Goal: Information Seeking & Learning: Learn about a topic

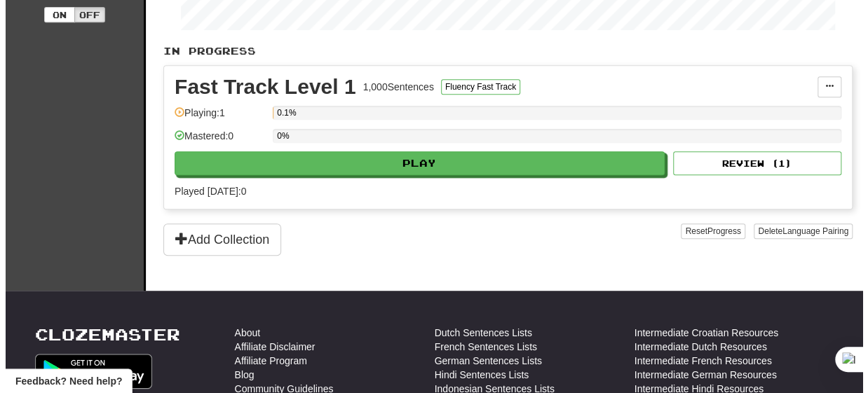
scroll to position [283, 0]
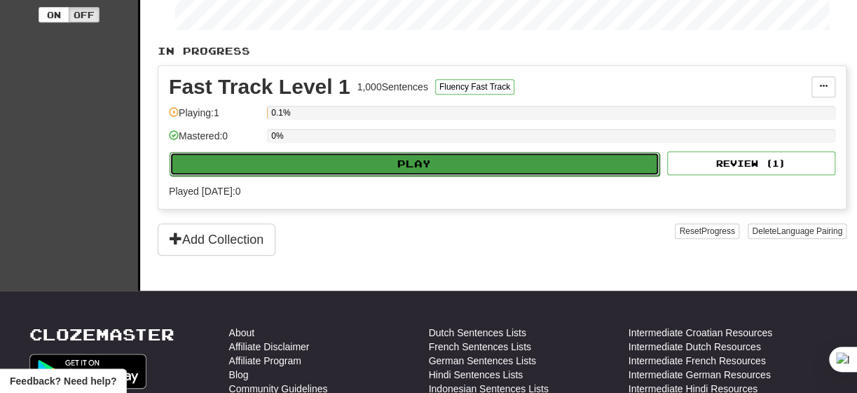
click at [423, 161] on button "Play" at bounding box center [415, 164] width 490 height 24
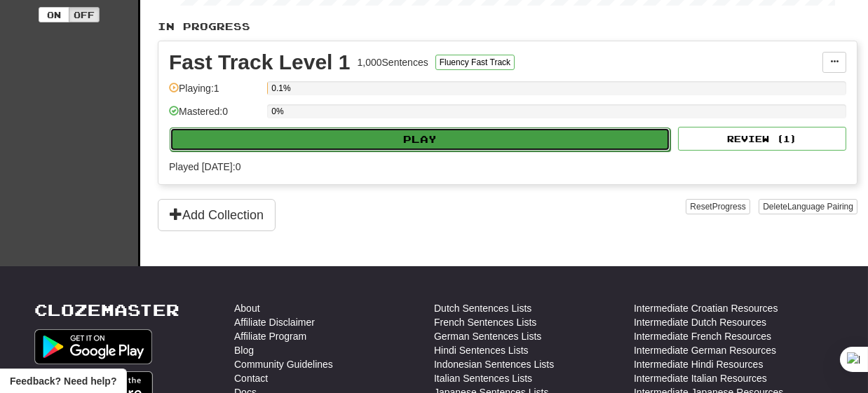
select select "**"
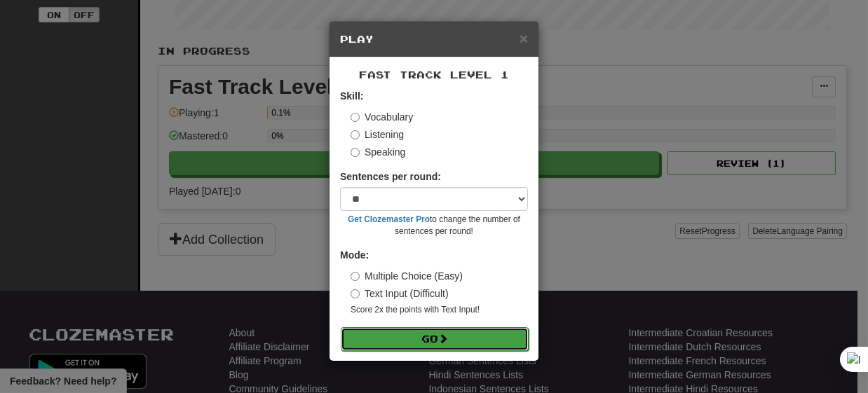
click at [441, 334] on button "Go" at bounding box center [435, 339] width 188 height 24
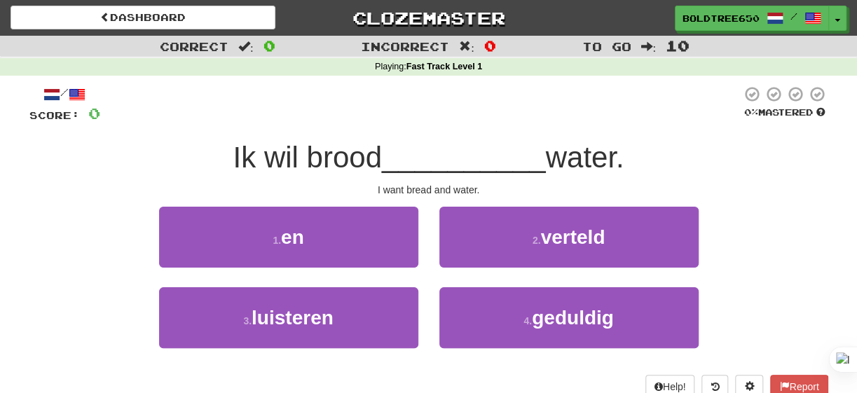
scroll to position [49, 0]
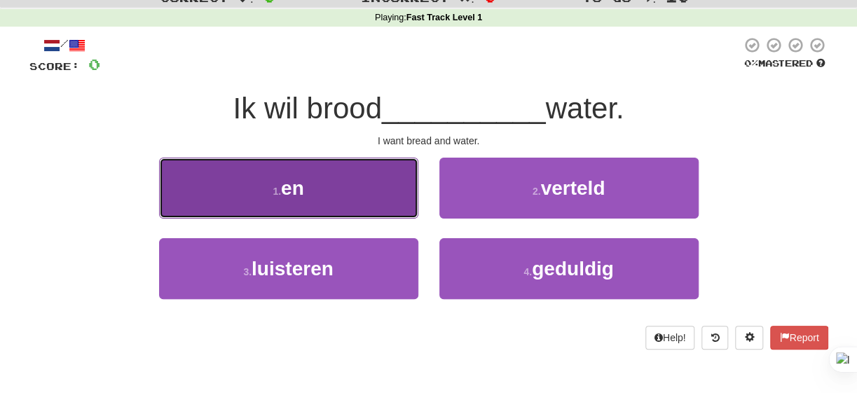
click at [299, 189] on span "en" at bounding box center [292, 188] width 23 height 22
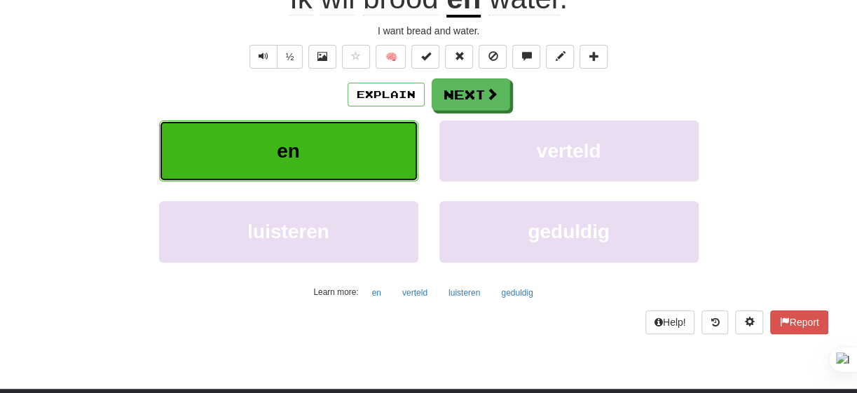
scroll to position [168, 0]
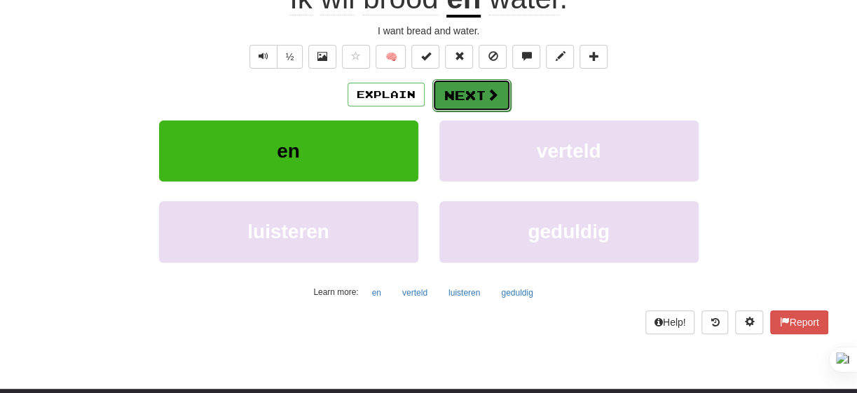
click at [456, 91] on button "Next" at bounding box center [472, 95] width 79 height 32
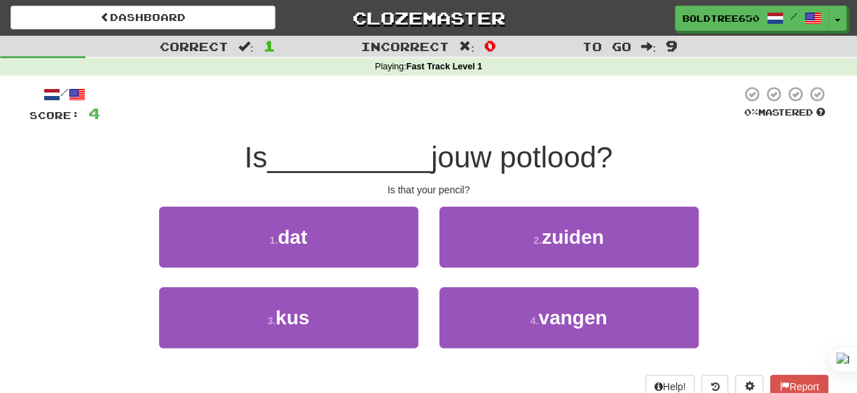
scroll to position [6, 0]
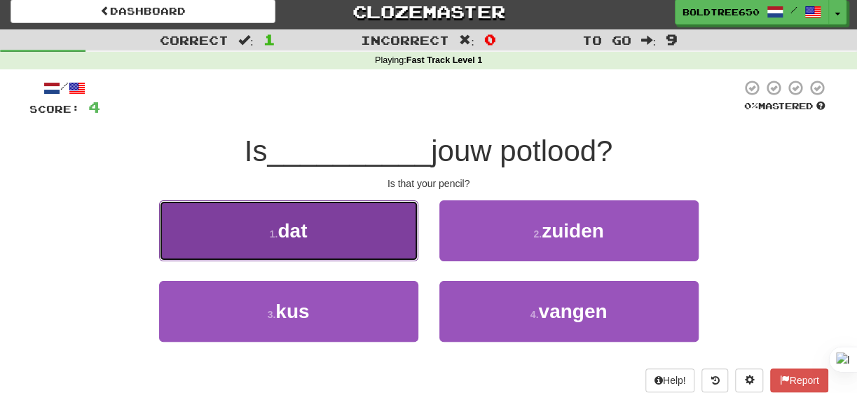
click at [338, 217] on button "1 . dat" at bounding box center [288, 230] width 259 height 61
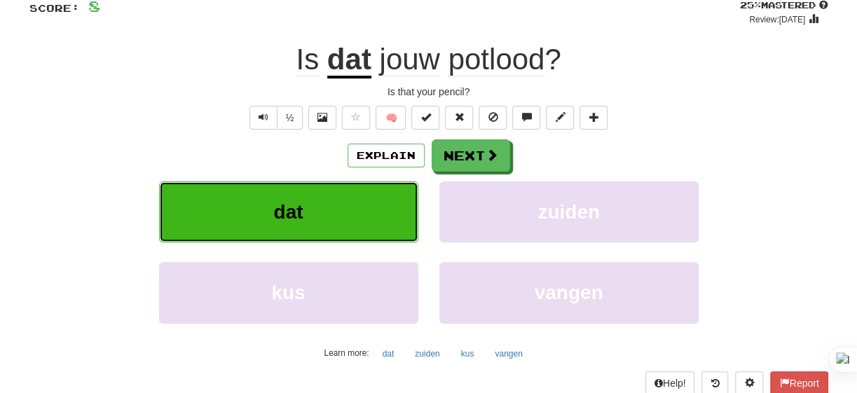
scroll to position [107, 0]
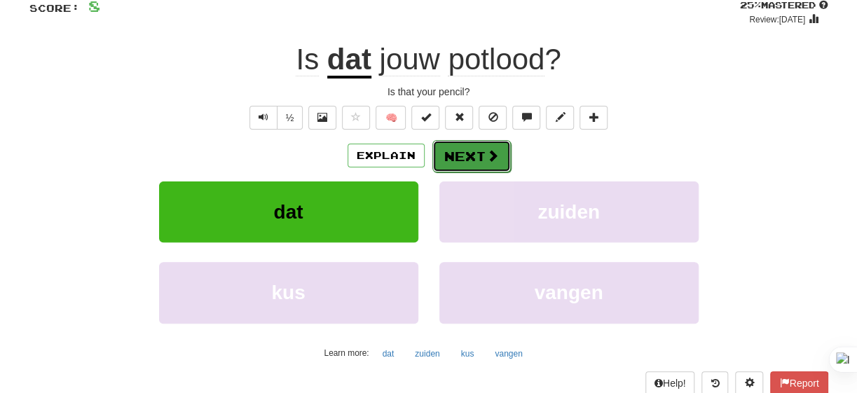
click at [469, 159] on button "Next" at bounding box center [472, 156] width 79 height 32
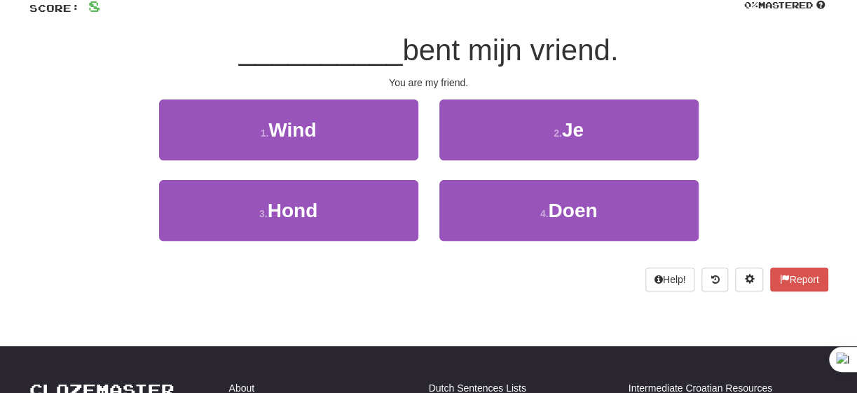
scroll to position [40, 0]
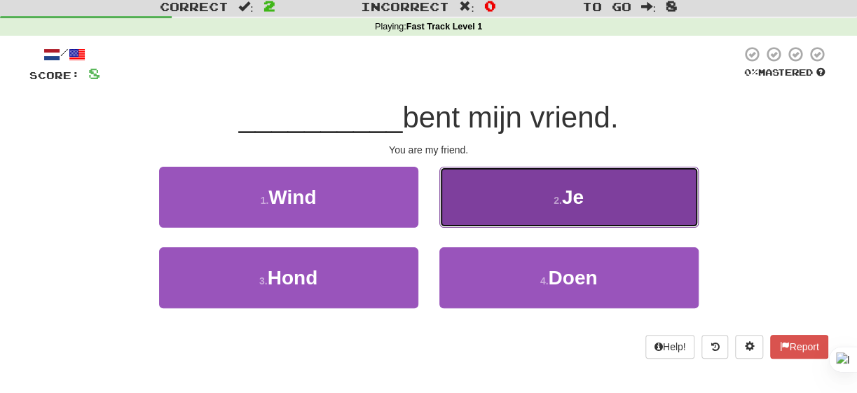
click at [624, 201] on button "2 . Je" at bounding box center [569, 197] width 259 height 61
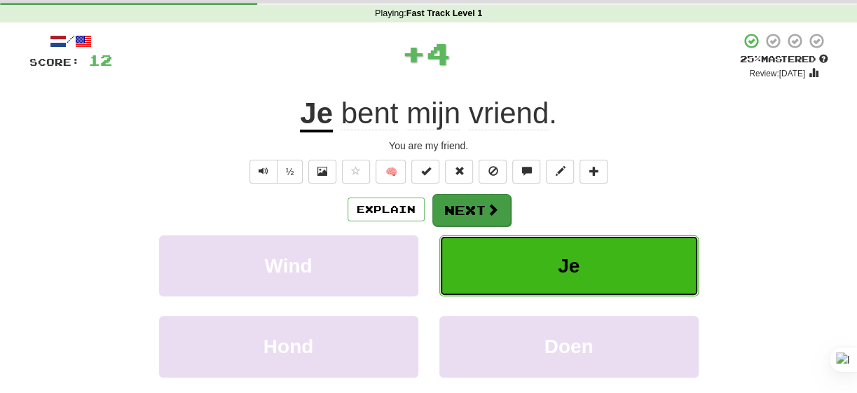
scroll to position [41, 0]
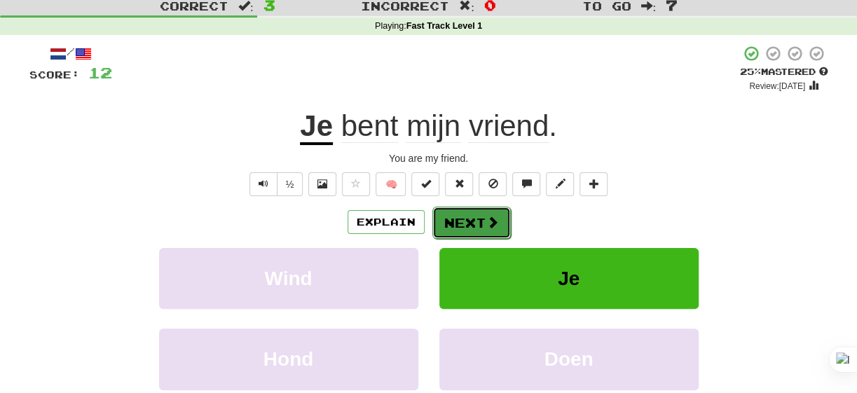
click at [501, 222] on button "Next" at bounding box center [472, 223] width 79 height 32
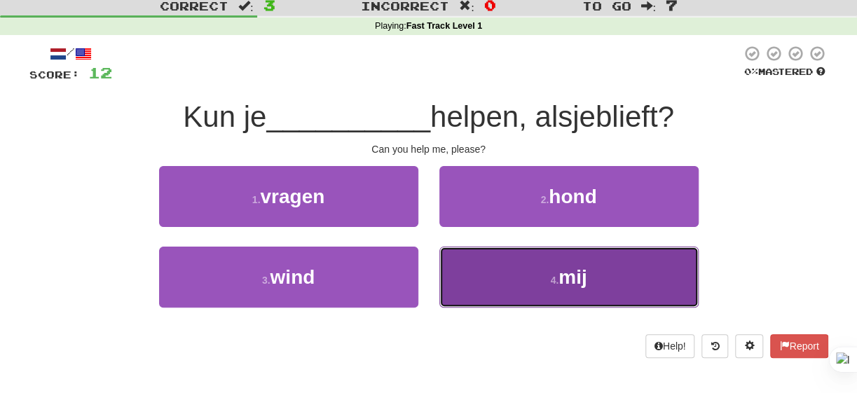
click at [588, 265] on button "4 . mij" at bounding box center [569, 277] width 259 height 61
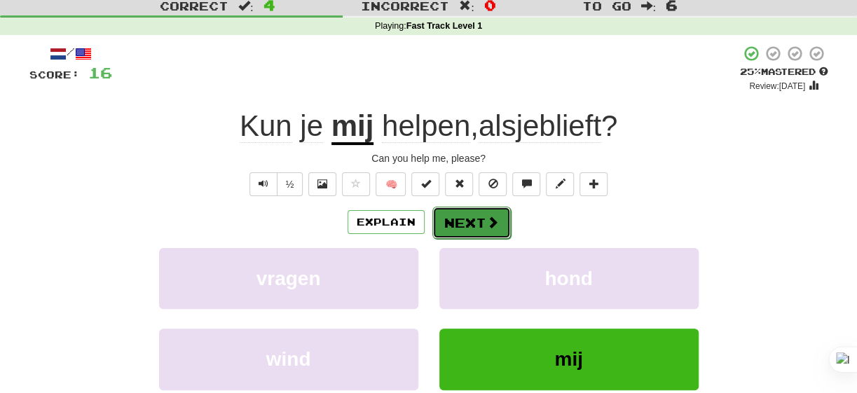
click at [464, 218] on button "Next" at bounding box center [472, 223] width 79 height 32
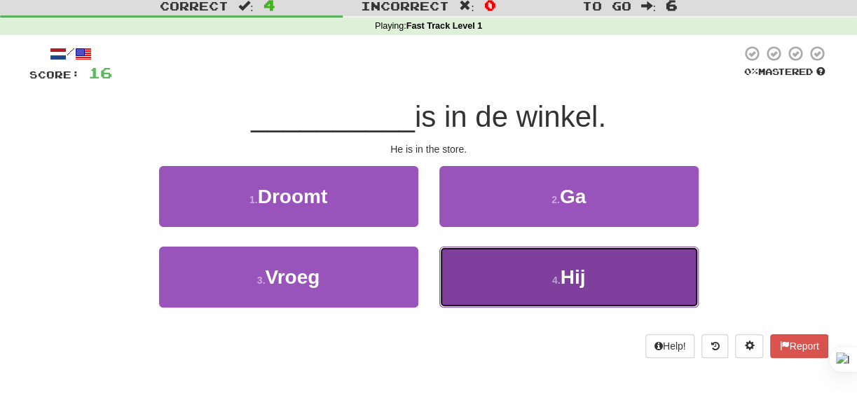
click at [585, 281] on span "Hij" at bounding box center [572, 277] width 25 height 22
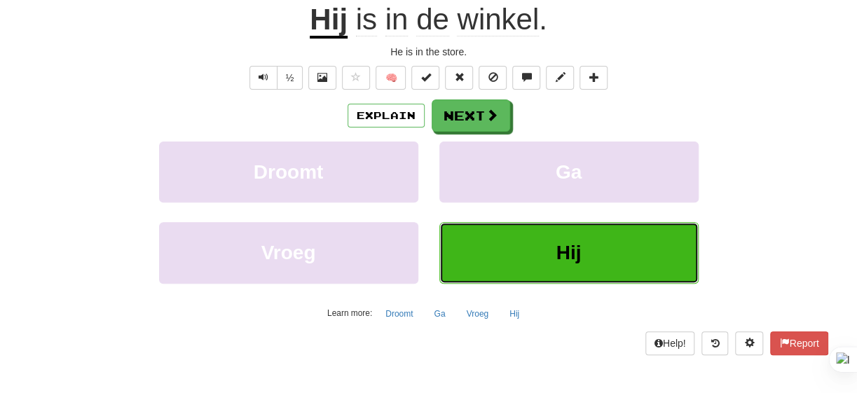
scroll to position [148, 0]
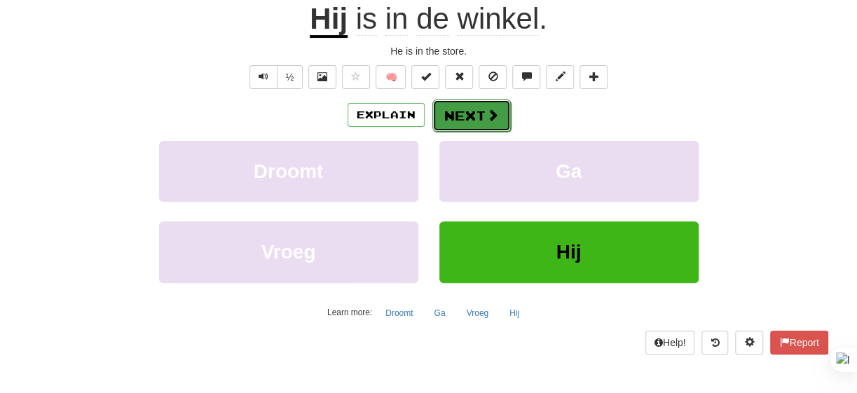
click at [487, 122] on button "Next" at bounding box center [472, 116] width 79 height 32
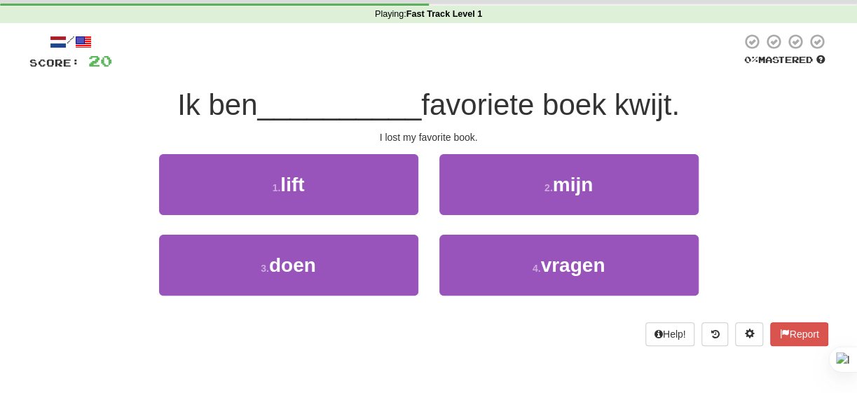
scroll to position [32, 0]
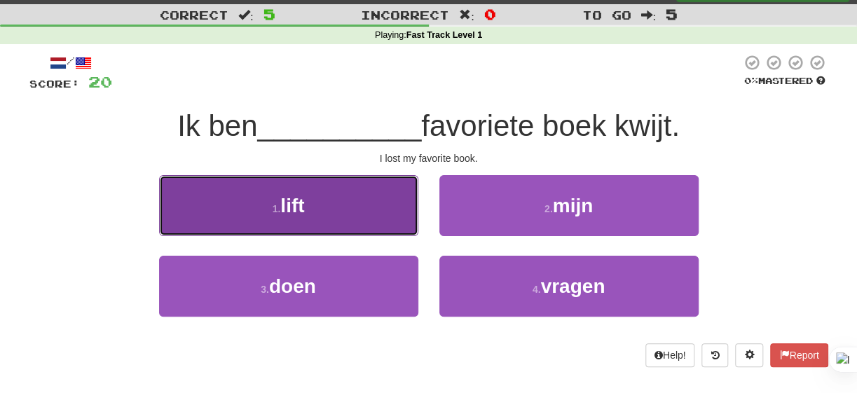
click at [290, 209] on span "lift" at bounding box center [292, 206] width 24 height 22
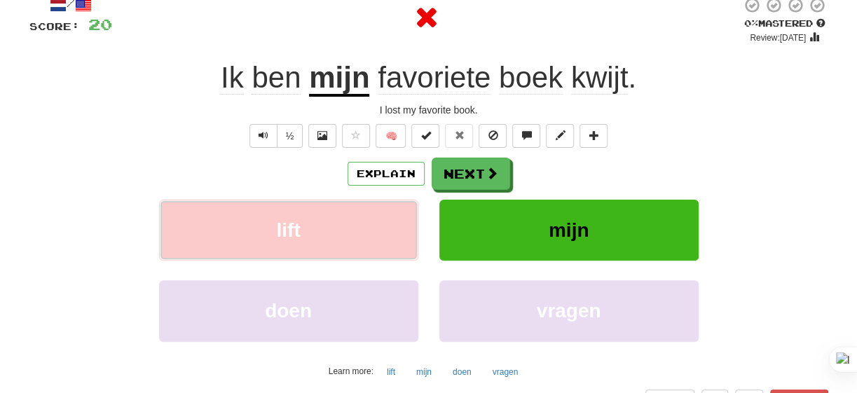
scroll to position [88, 0]
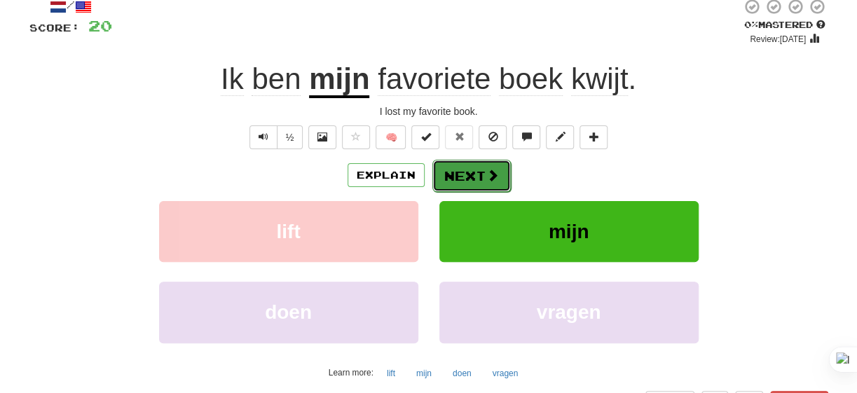
click at [463, 180] on button "Next" at bounding box center [472, 176] width 79 height 32
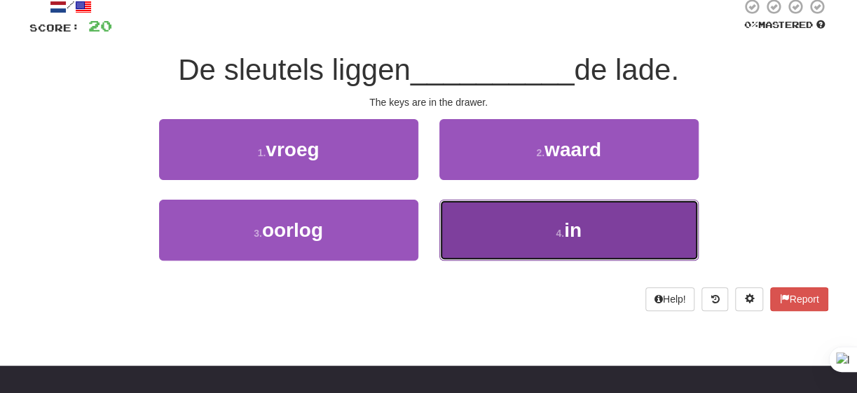
click at [655, 231] on button "4 . in" at bounding box center [569, 230] width 259 height 61
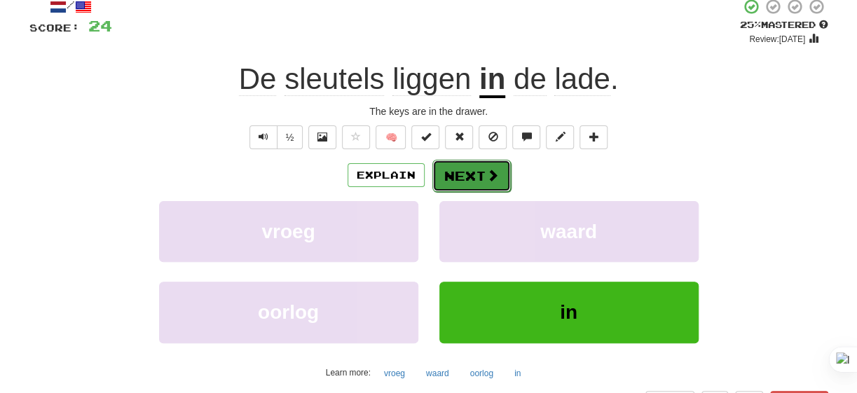
click at [475, 175] on button "Next" at bounding box center [472, 176] width 79 height 32
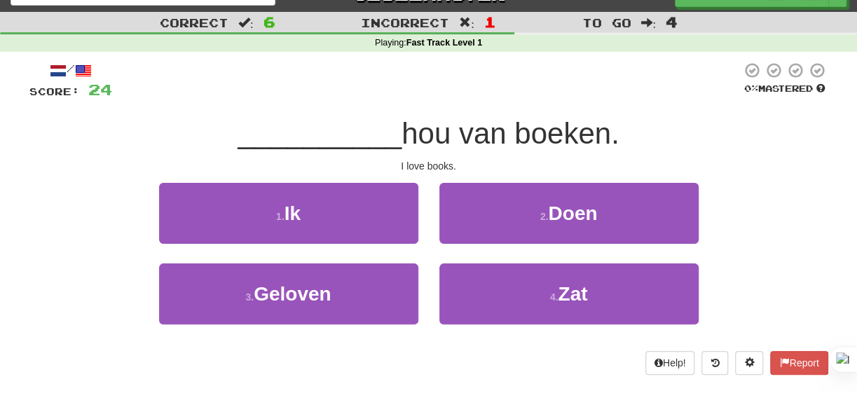
scroll to position [23, 0]
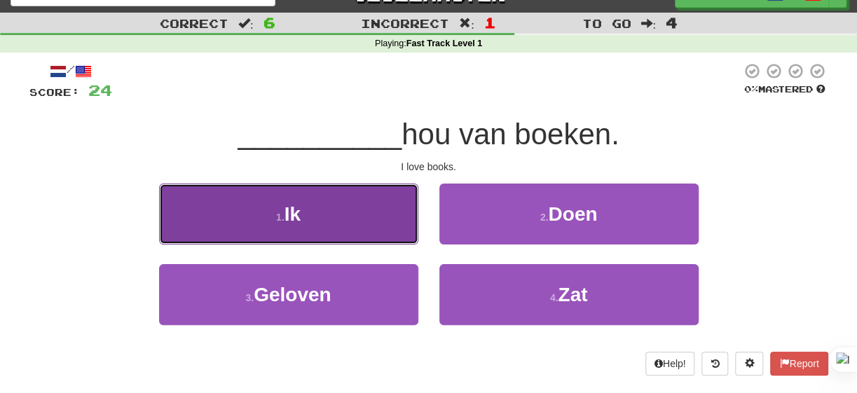
click at [333, 224] on button "1 . Ik" at bounding box center [288, 214] width 259 height 61
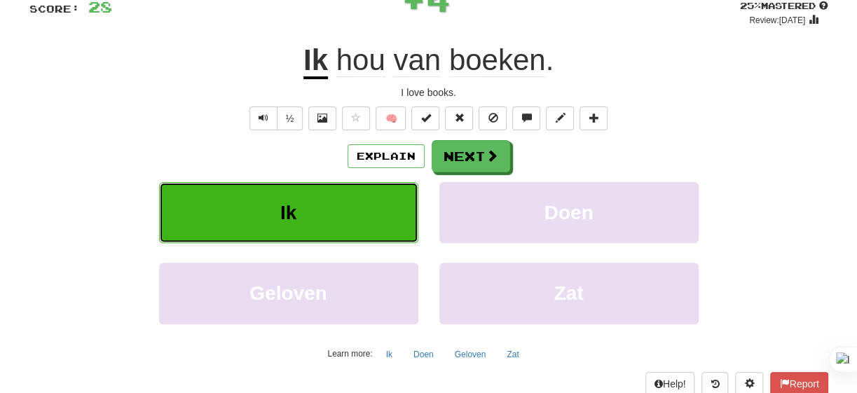
scroll to position [117, 0]
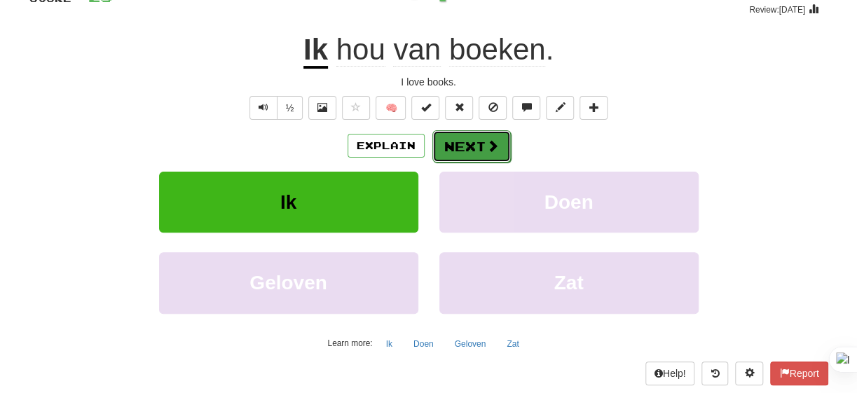
click at [502, 139] on button "Next" at bounding box center [472, 146] width 79 height 32
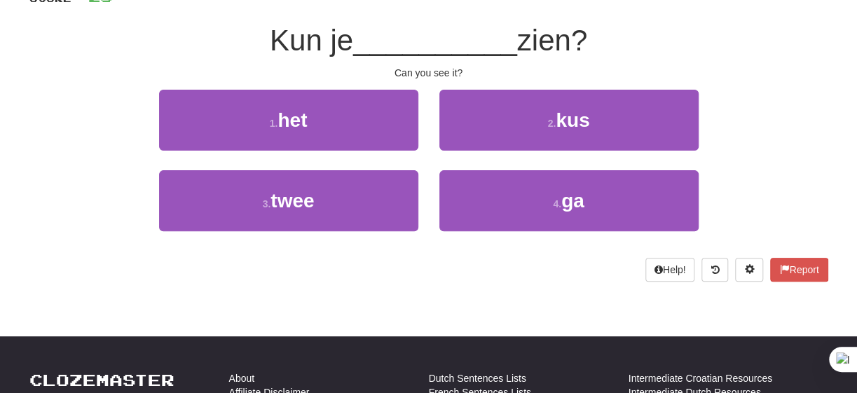
scroll to position [53, 0]
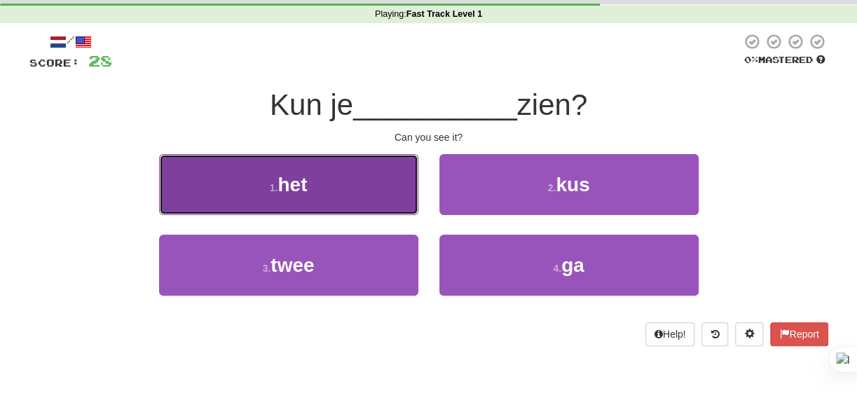
click at [330, 190] on button "1 . het" at bounding box center [288, 184] width 259 height 61
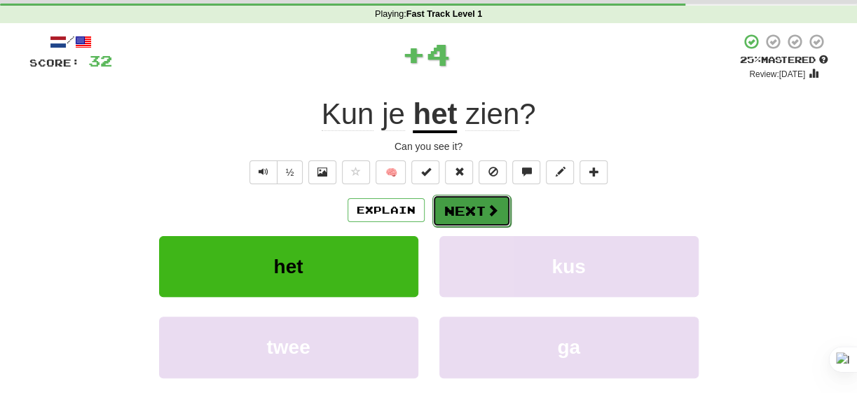
click at [464, 210] on button "Next" at bounding box center [472, 211] width 79 height 32
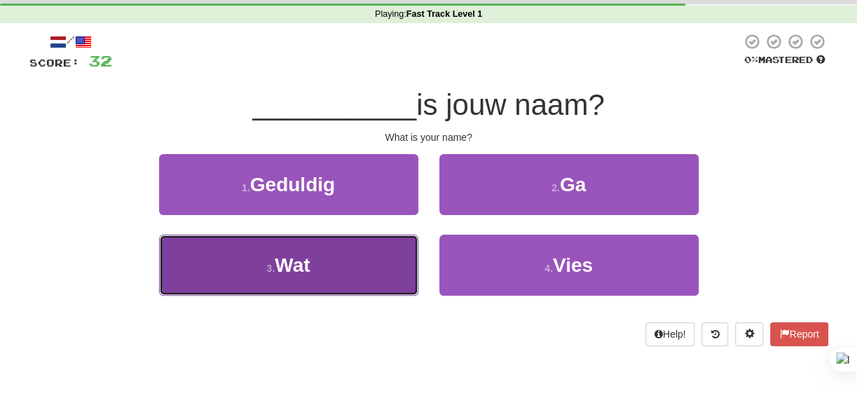
click at [304, 280] on button "3 . Wat" at bounding box center [288, 265] width 259 height 61
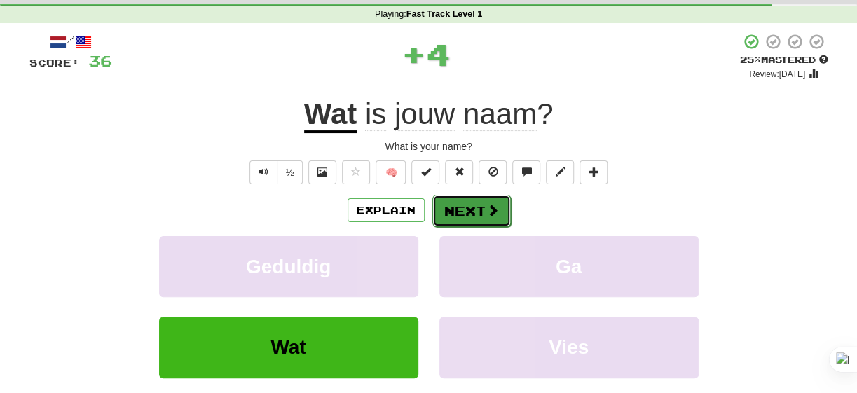
click at [472, 205] on button "Next" at bounding box center [472, 211] width 79 height 32
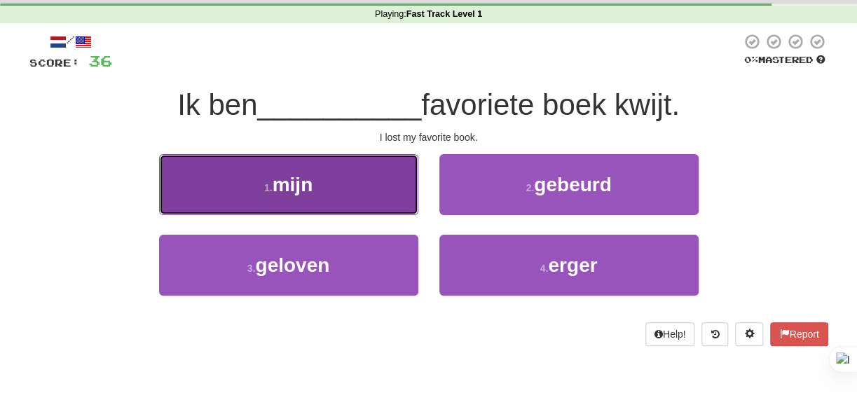
click at [323, 184] on button "1 . mijn" at bounding box center [288, 184] width 259 height 61
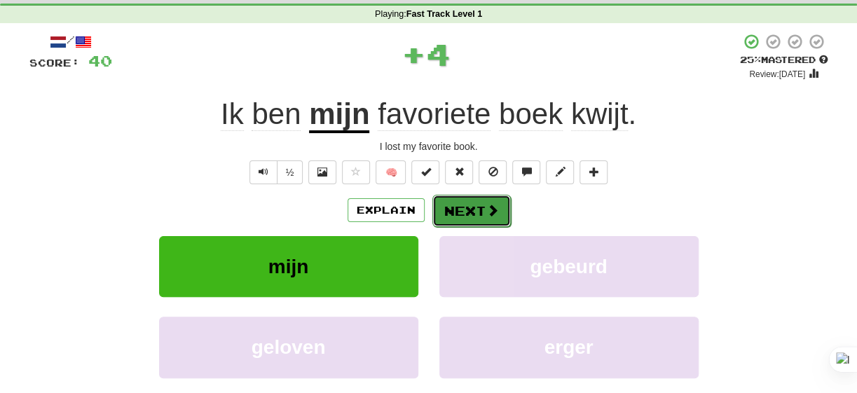
click at [496, 219] on button "Next" at bounding box center [472, 211] width 79 height 32
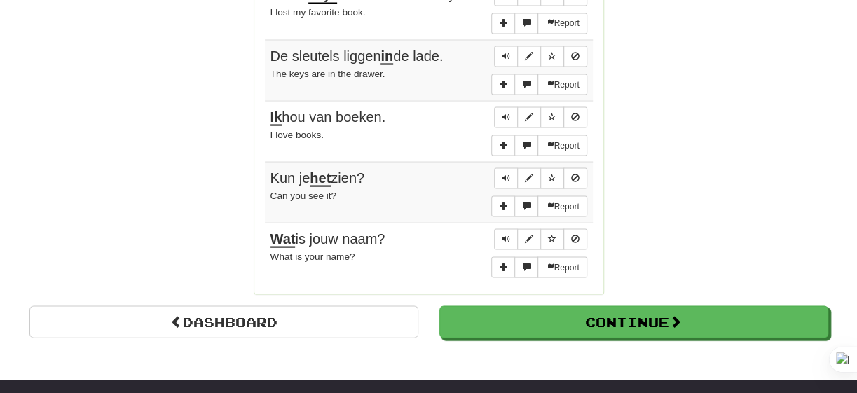
scroll to position [1164, 0]
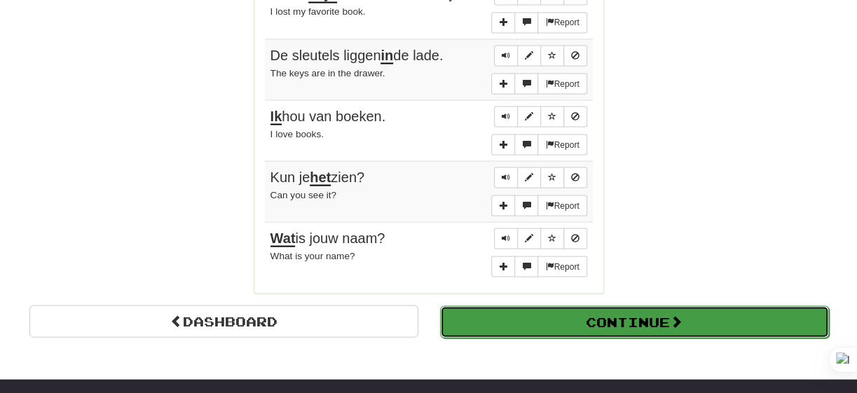
click at [680, 306] on button "Continue" at bounding box center [634, 322] width 389 height 32
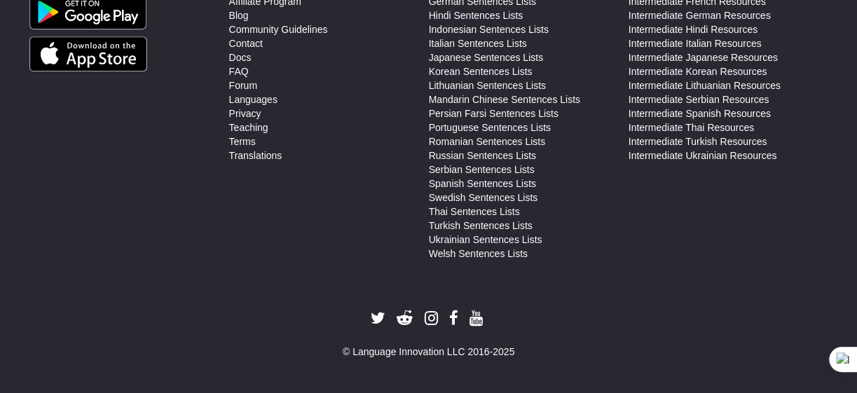
scroll to position [0, 0]
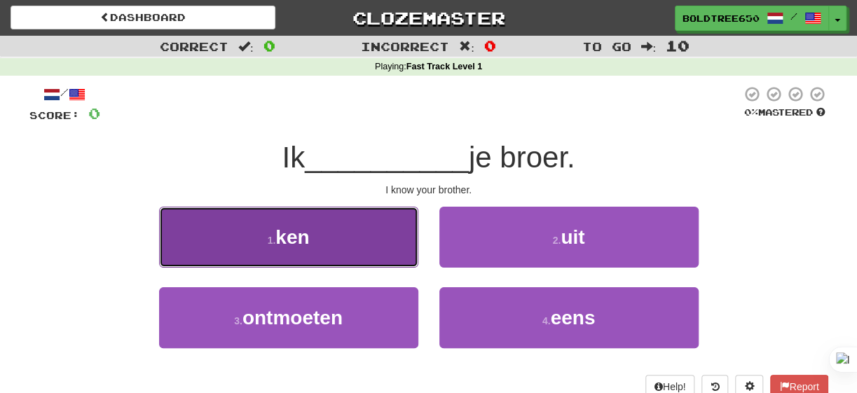
click at [316, 261] on button "1 . ken" at bounding box center [288, 237] width 259 height 61
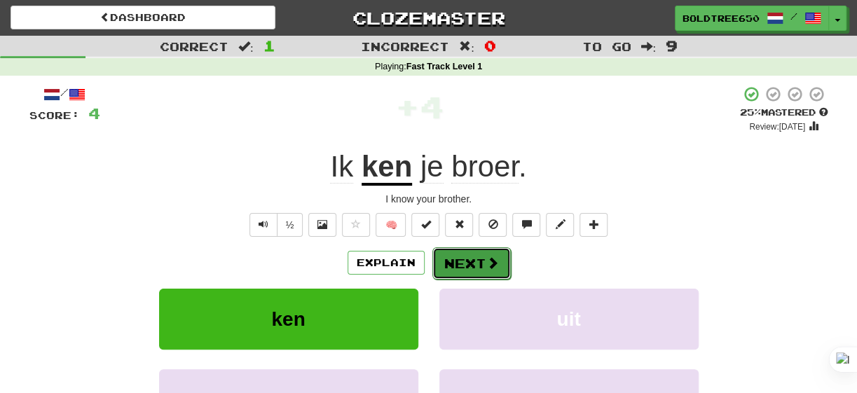
click at [492, 264] on span at bounding box center [493, 263] width 13 height 13
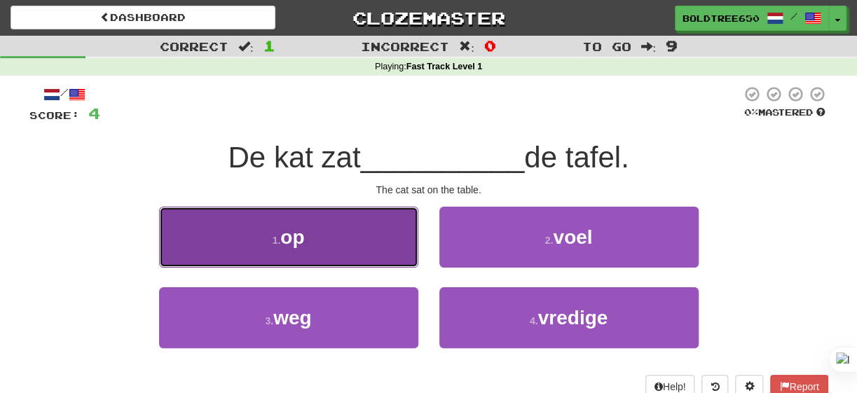
click at [334, 250] on button "1 . op" at bounding box center [288, 237] width 259 height 61
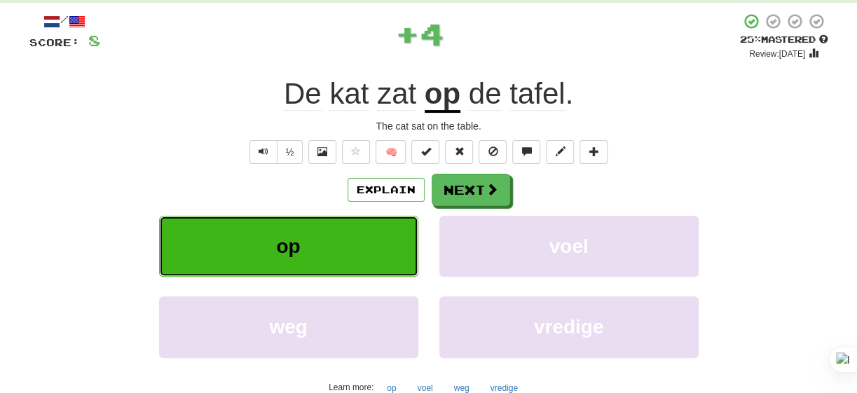
scroll to position [84, 0]
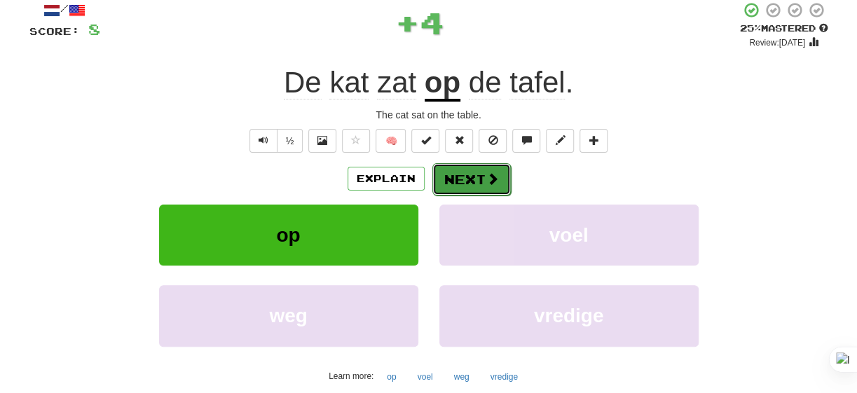
click at [499, 169] on button "Next" at bounding box center [472, 179] width 79 height 32
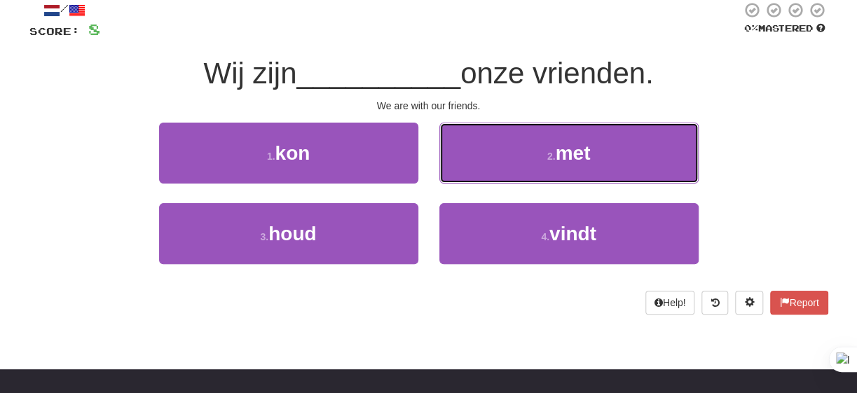
click at [499, 169] on button "2 . met" at bounding box center [569, 153] width 259 height 61
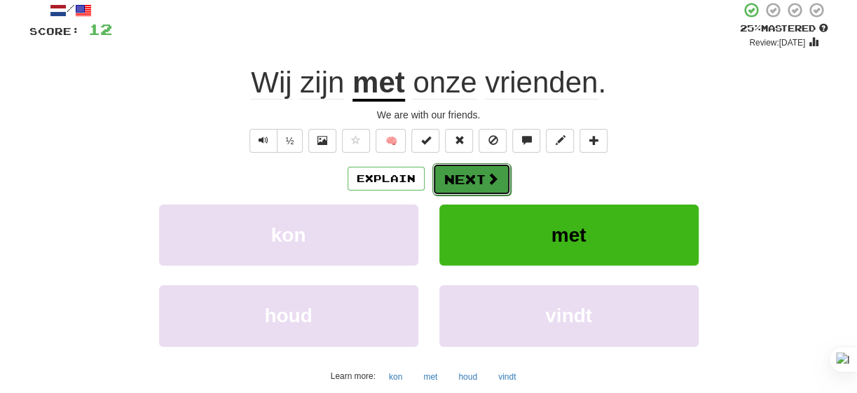
click at [487, 172] on span at bounding box center [493, 178] width 13 height 13
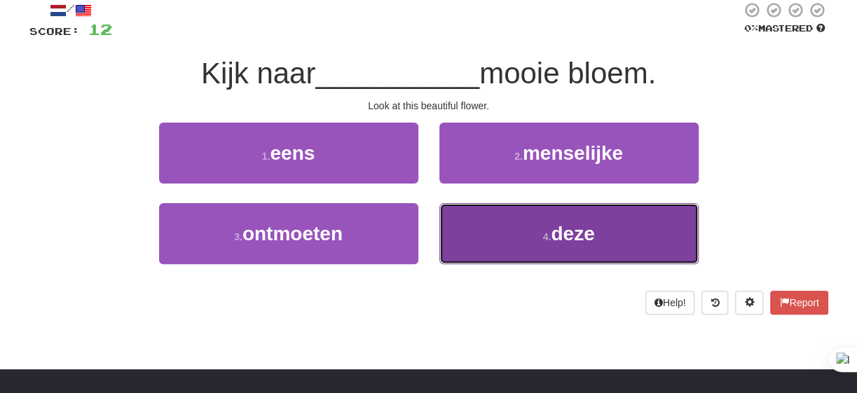
click at [632, 209] on button "4 . deze" at bounding box center [569, 233] width 259 height 61
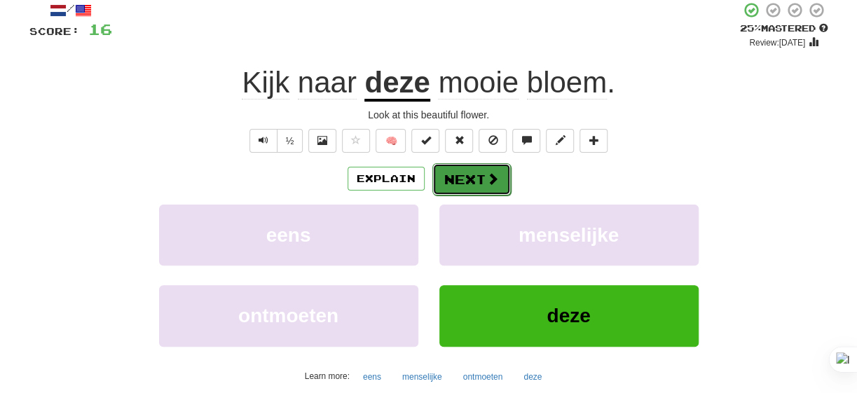
click at [491, 175] on span at bounding box center [493, 178] width 13 height 13
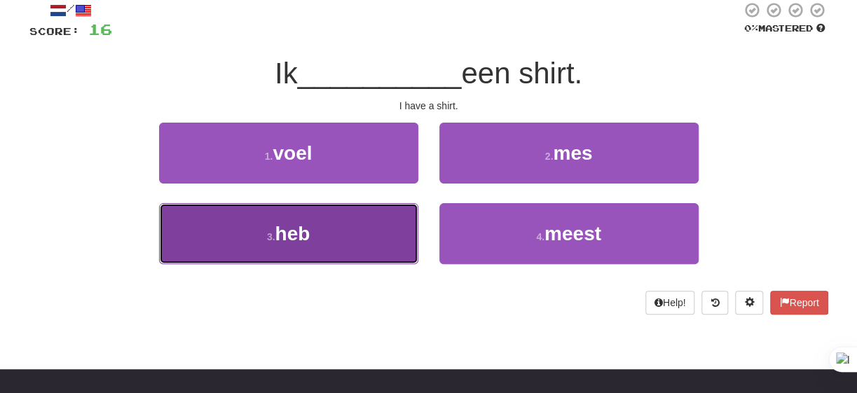
click at [397, 242] on button "3 . heb" at bounding box center [288, 233] width 259 height 61
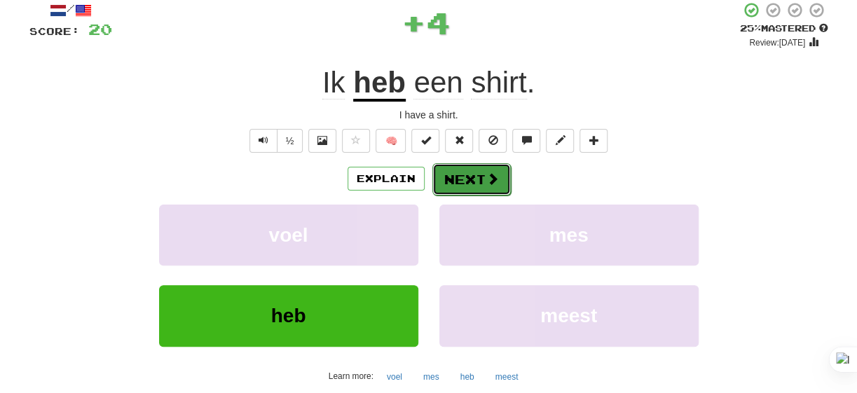
click at [490, 178] on span at bounding box center [493, 178] width 13 height 13
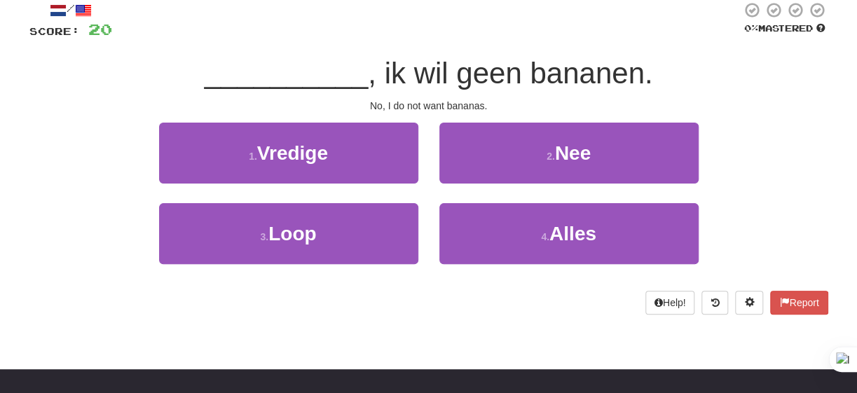
scroll to position [0, 0]
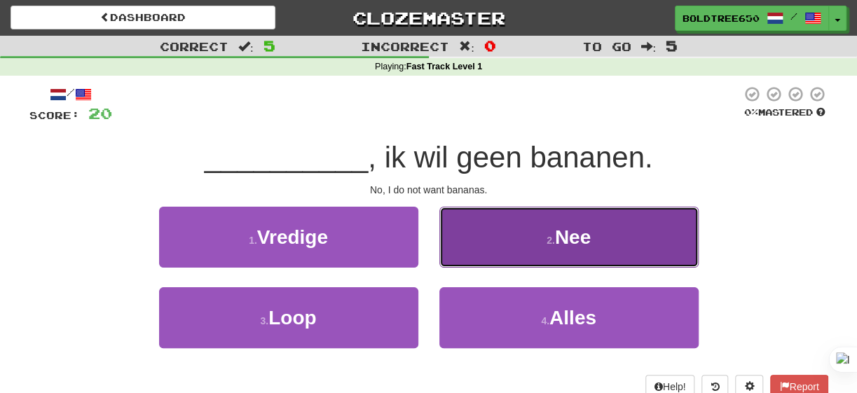
click at [592, 217] on button "2 . Nee" at bounding box center [569, 237] width 259 height 61
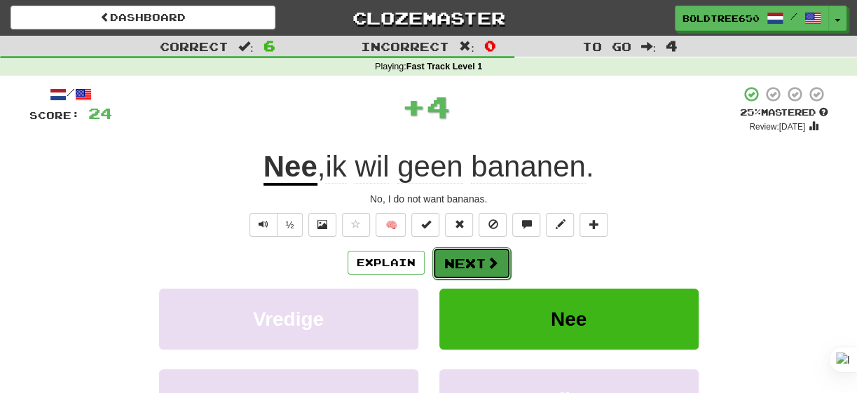
click at [487, 259] on span at bounding box center [493, 263] width 13 height 13
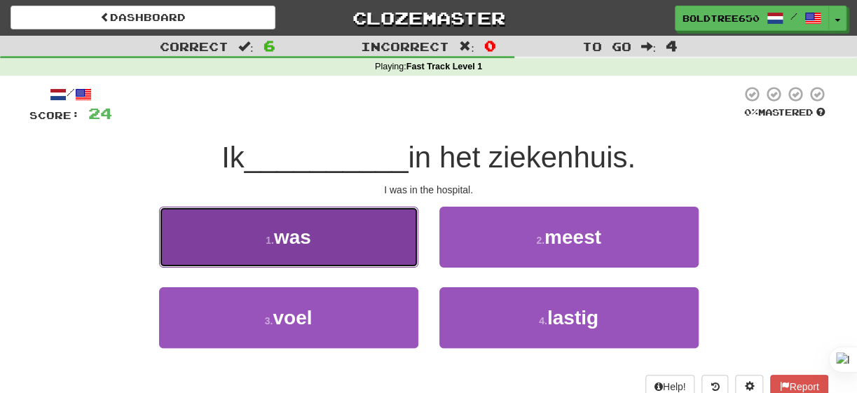
click at [402, 261] on button "1 . was" at bounding box center [288, 237] width 259 height 61
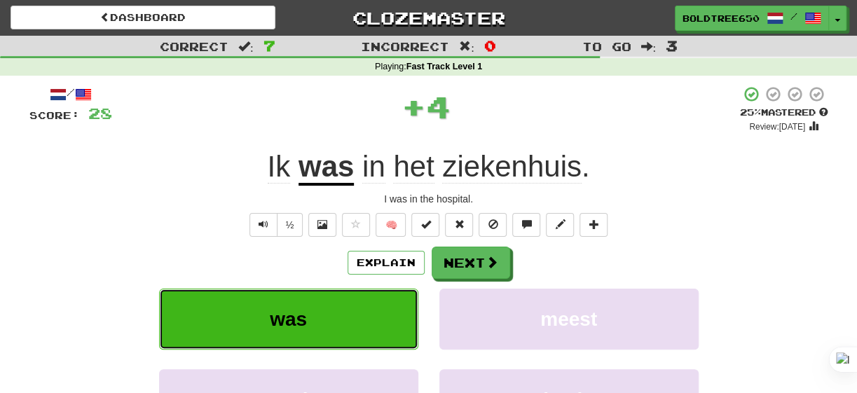
scroll to position [71, 0]
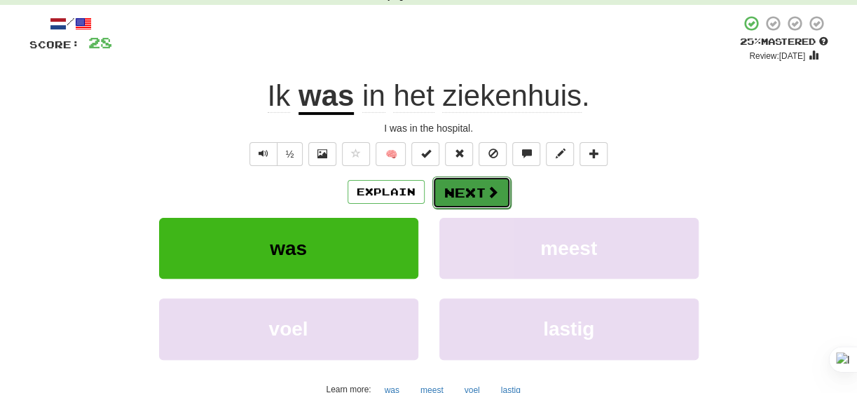
click at [477, 186] on button "Next" at bounding box center [472, 193] width 79 height 32
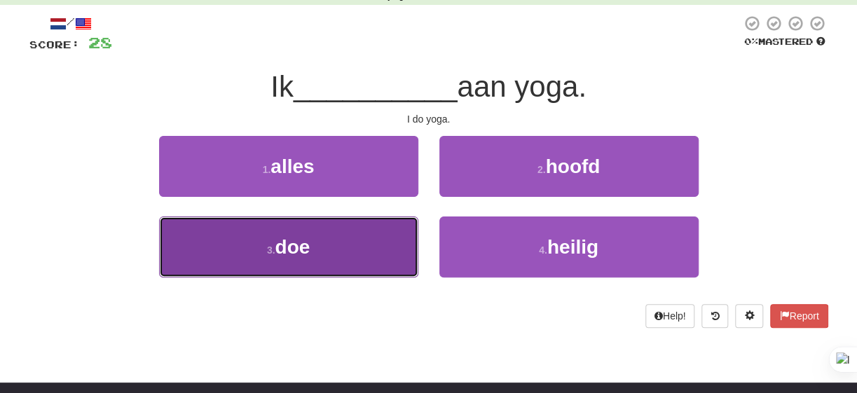
click at [353, 243] on button "3 . doe" at bounding box center [288, 247] width 259 height 61
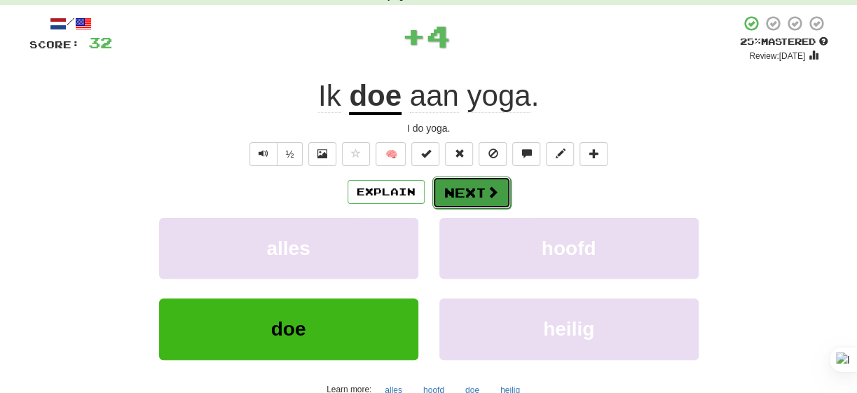
click at [487, 189] on span at bounding box center [493, 192] width 13 height 13
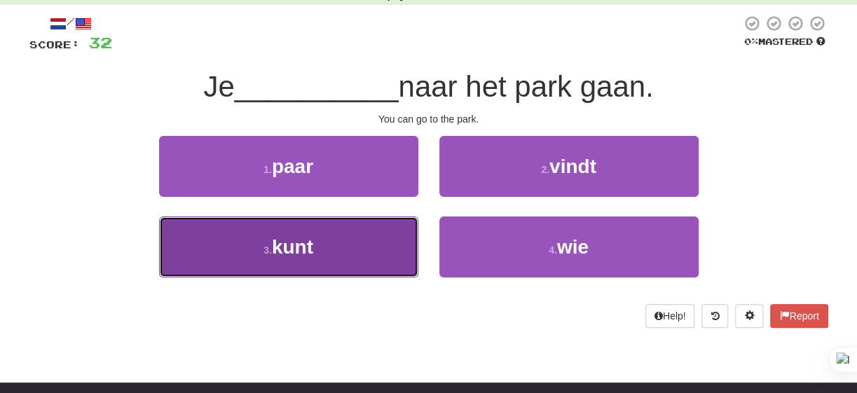
click at [313, 271] on button "3 . kunt" at bounding box center [288, 247] width 259 height 61
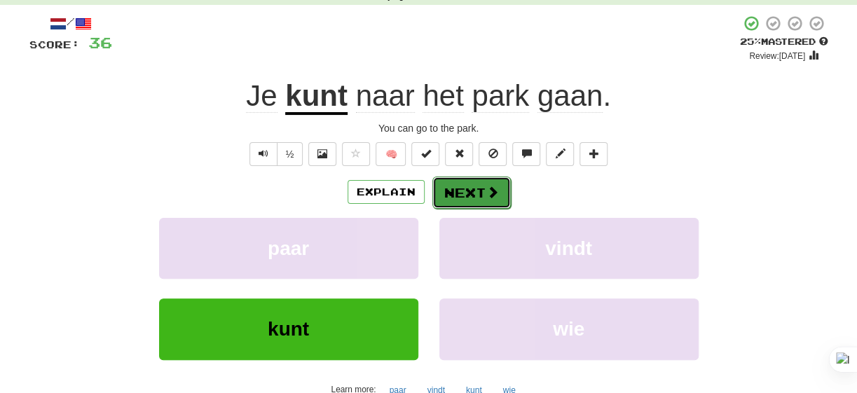
click at [483, 189] on button "Next" at bounding box center [472, 193] width 79 height 32
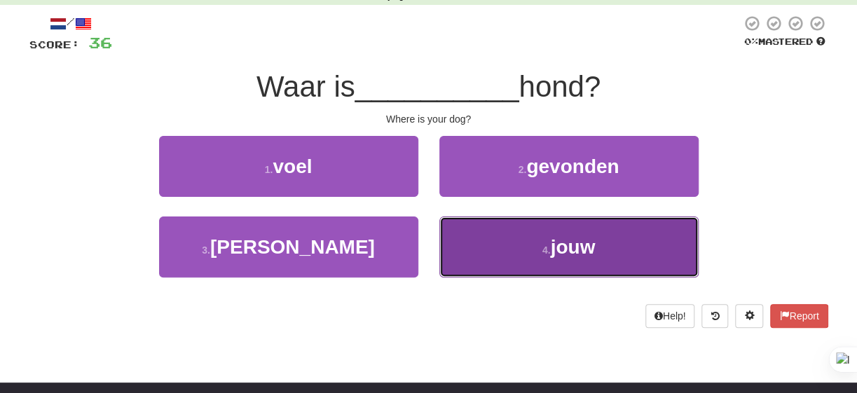
click at [625, 242] on button "4 . jouw" at bounding box center [569, 247] width 259 height 61
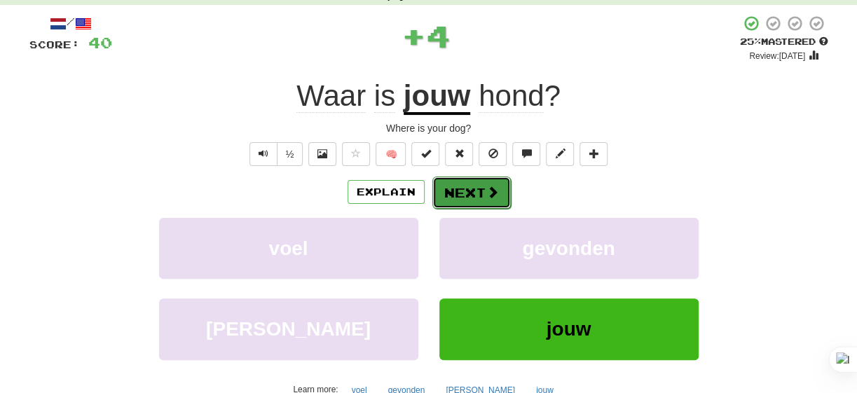
click at [472, 179] on button "Next" at bounding box center [472, 193] width 79 height 32
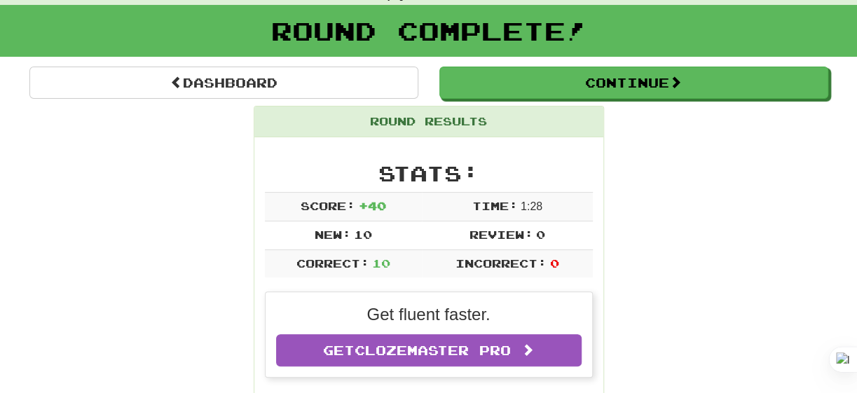
scroll to position [265, 0]
